Goal: Information Seeking & Learning: Learn about a topic

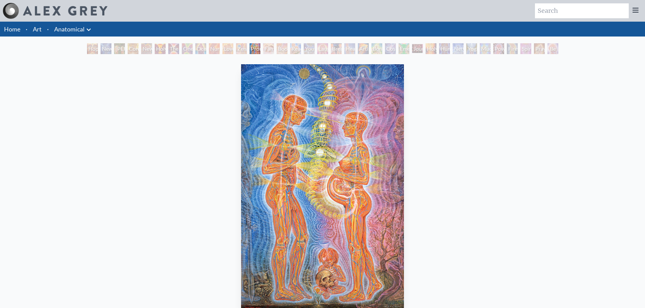
click at [270, 49] on div "Family" at bounding box center [268, 48] width 11 height 11
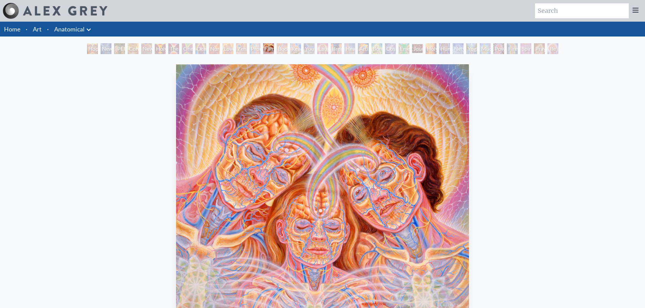
click at [276, 51] on div "Boo-boo" at bounding box center [281, 48] width 11 height 11
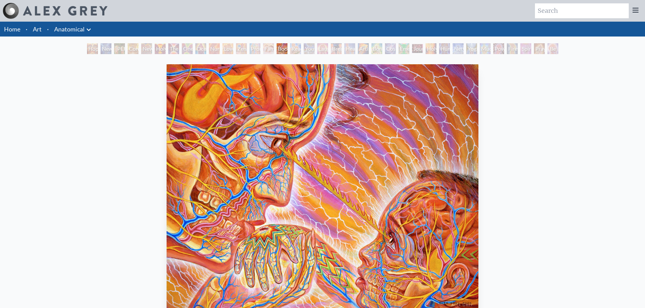
click at [314, 47] on div "Young & Old" at bounding box center [309, 48] width 11 height 11
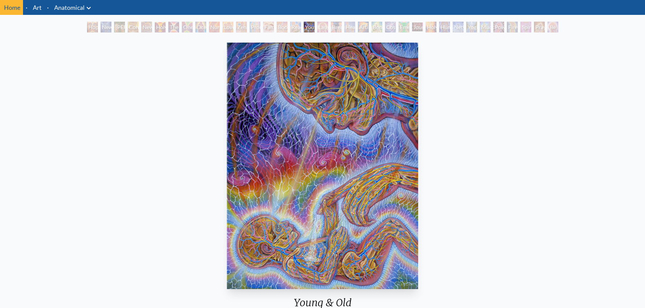
scroll to position [34, 0]
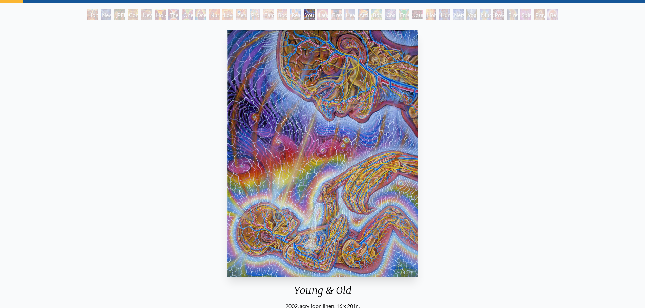
click at [179, 16] on div "The Kiss" at bounding box center [173, 14] width 11 height 11
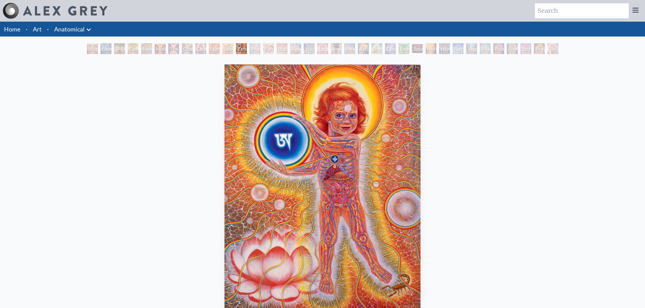
scroll to position [34, 0]
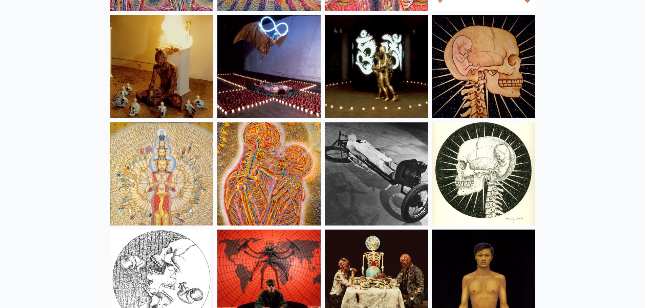
scroll to position [7681, 0]
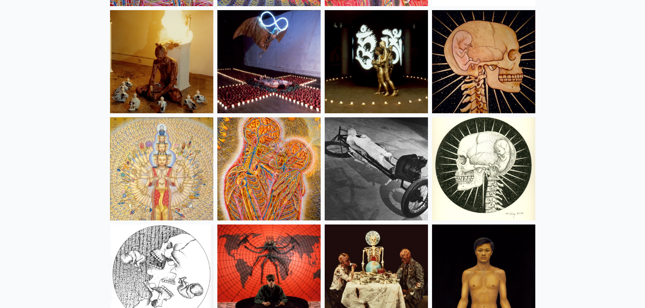
click at [286, 171] on img at bounding box center [268, 168] width 103 height 103
